Goal: Task Accomplishment & Management: Manage account settings

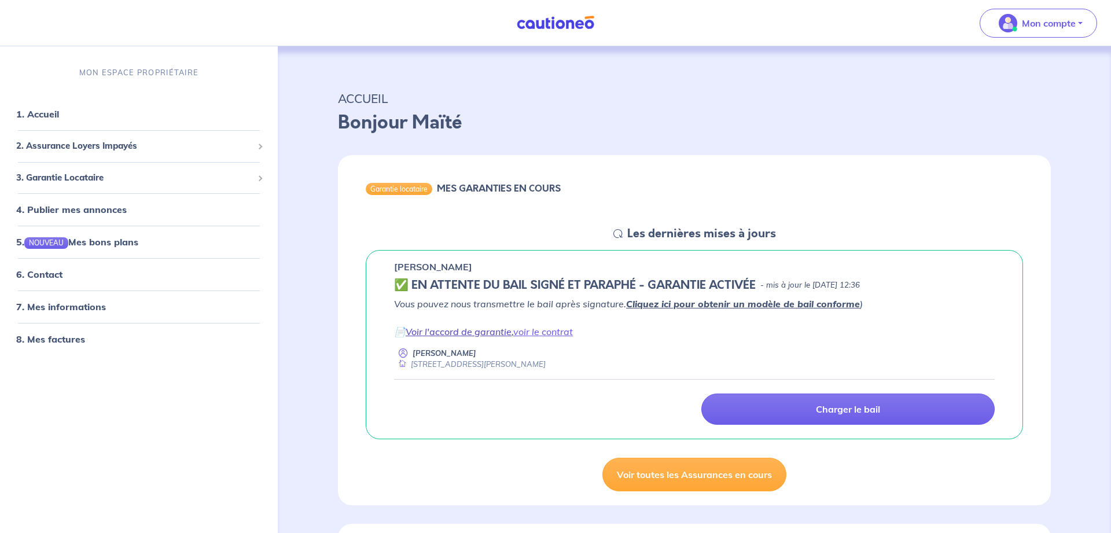
click at [497, 333] on link "Voir l'accord de garantie" at bounding box center [459, 332] width 106 height 12
click at [1033, 29] on p "Mon compte" at bounding box center [1049, 23] width 54 height 14
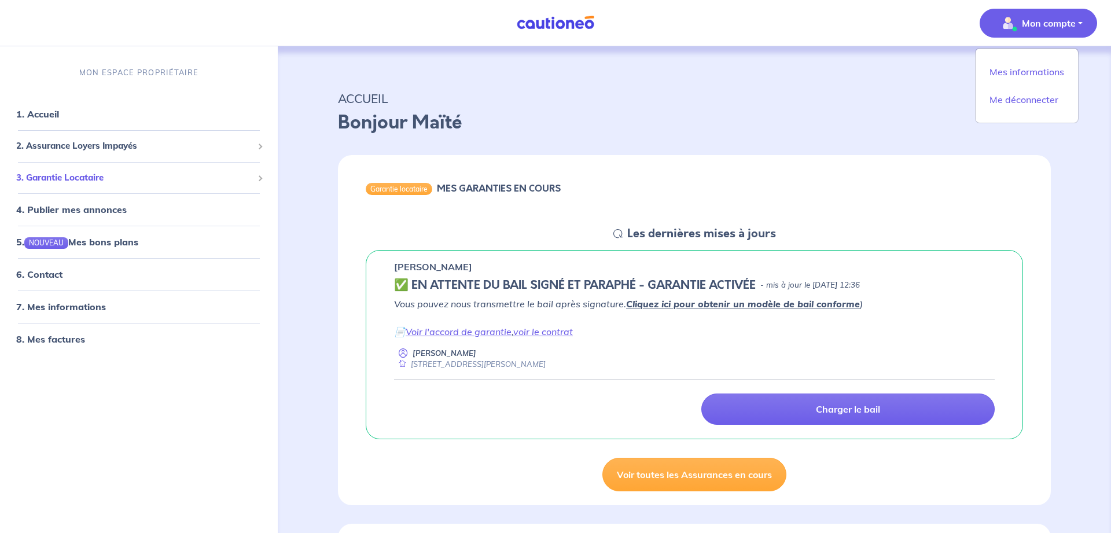
click at [33, 179] on span "3. Garantie Locataire" at bounding box center [134, 177] width 237 height 13
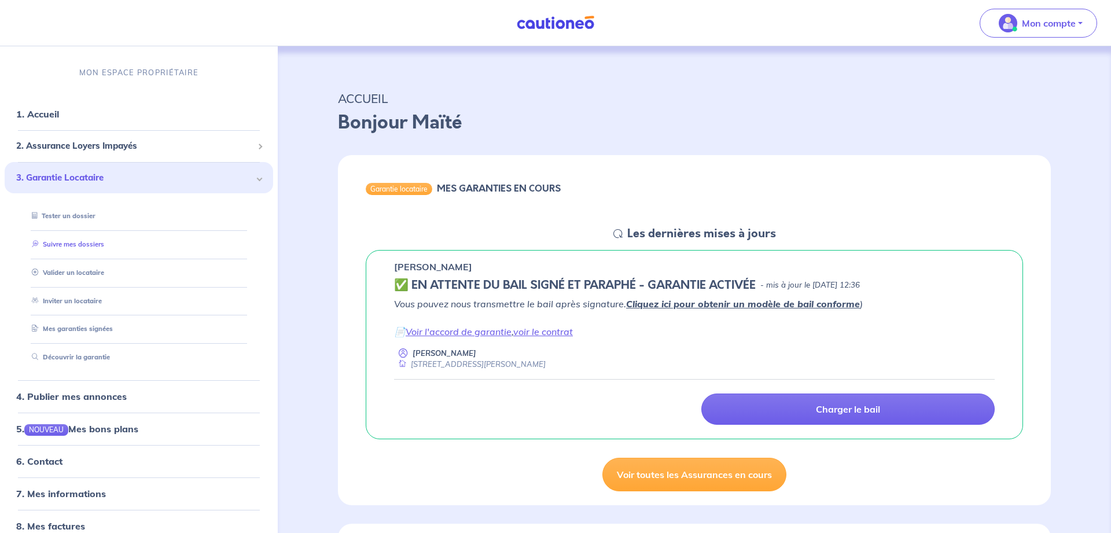
click at [62, 247] on link "Suivre mes dossiers" at bounding box center [65, 244] width 77 height 8
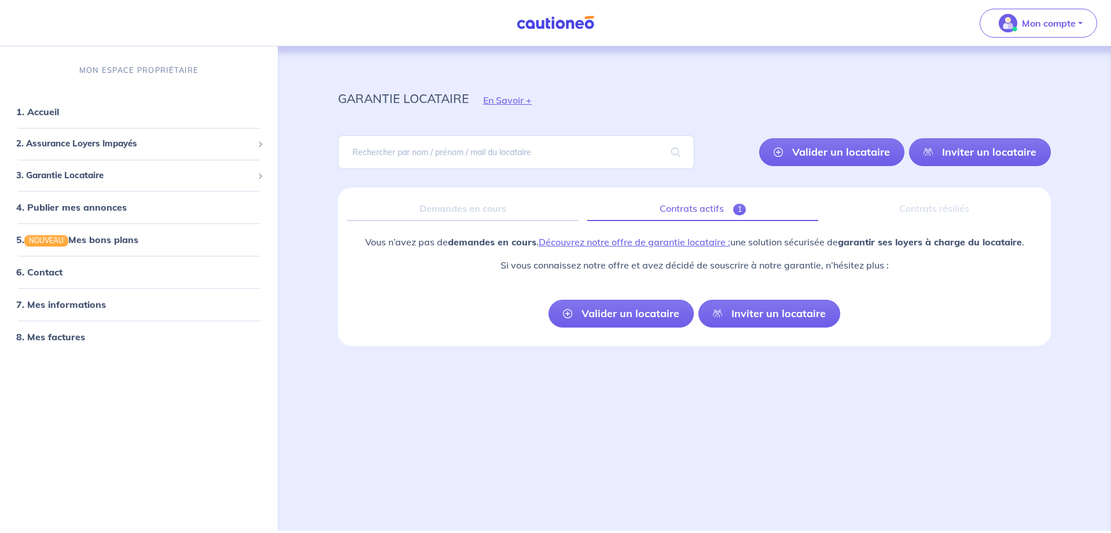
click at [713, 208] on link "Contrats actifs 1" at bounding box center [702, 209] width 231 height 24
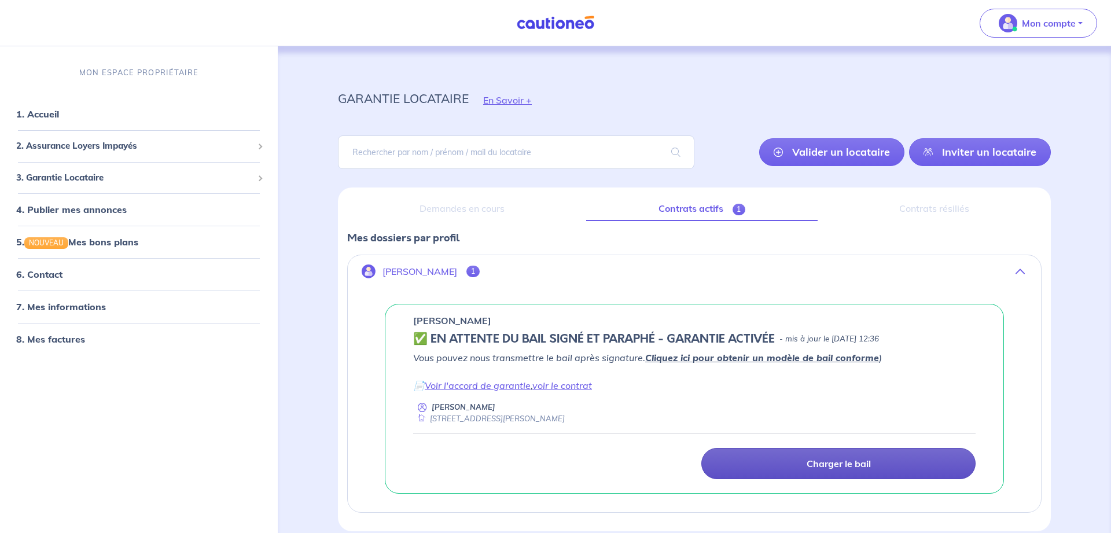
click at [840, 467] on p "Charger le bail" at bounding box center [838, 464] width 64 height 12
click at [800, 467] on link "Charger le bail" at bounding box center [838, 463] width 274 height 31
click at [822, 458] on p "Charger le bail" at bounding box center [838, 464] width 64 height 12
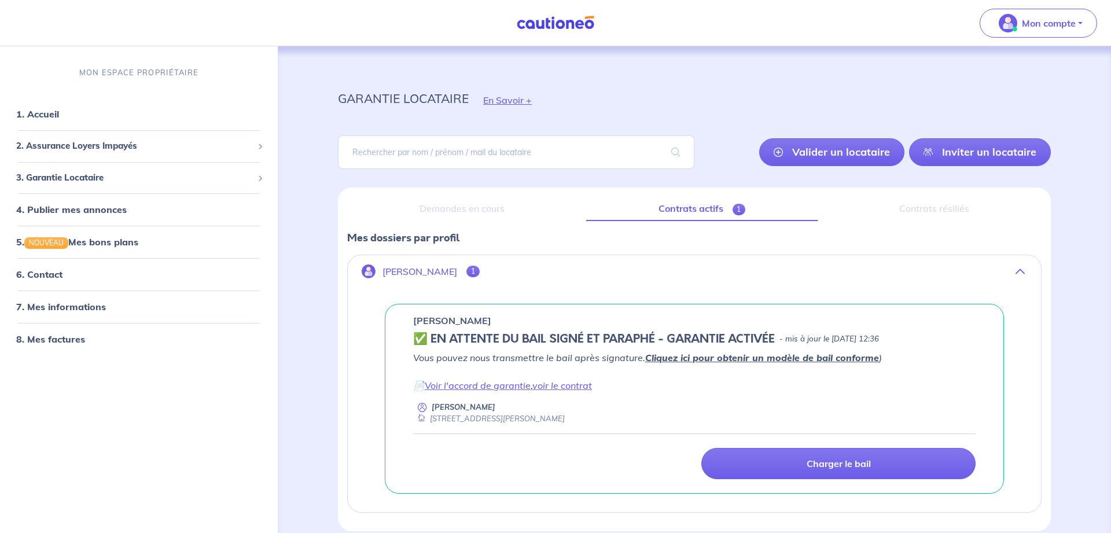
click at [728, 356] on link "Cliquez ici pour obtenir un modèle de bail conforme" at bounding box center [762, 358] width 234 height 12
